Goal: Task Accomplishment & Management: Manage account settings

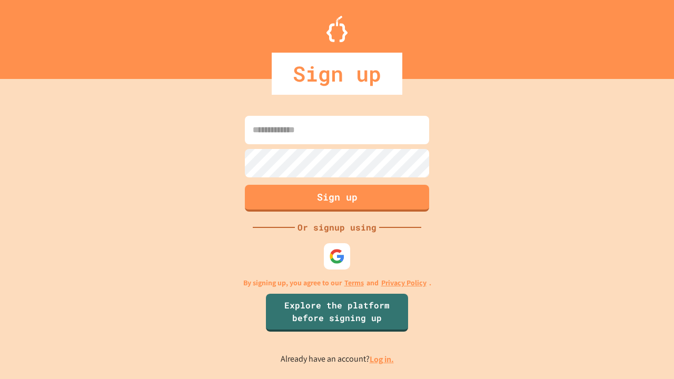
click at [382, 359] on link "Log in." at bounding box center [382, 359] width 24 height 11
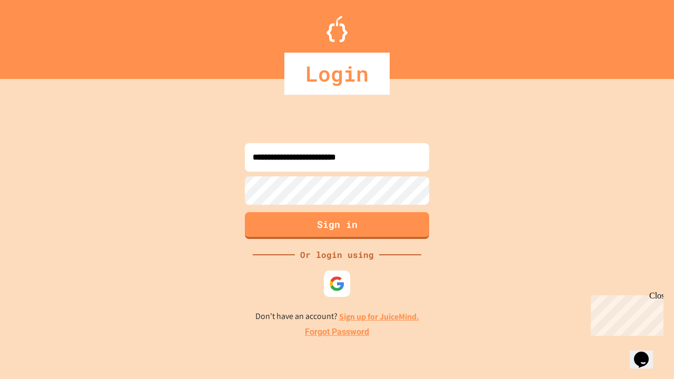
type input "**********"
